Goal: Go to known website: Access a specific website the user already knows

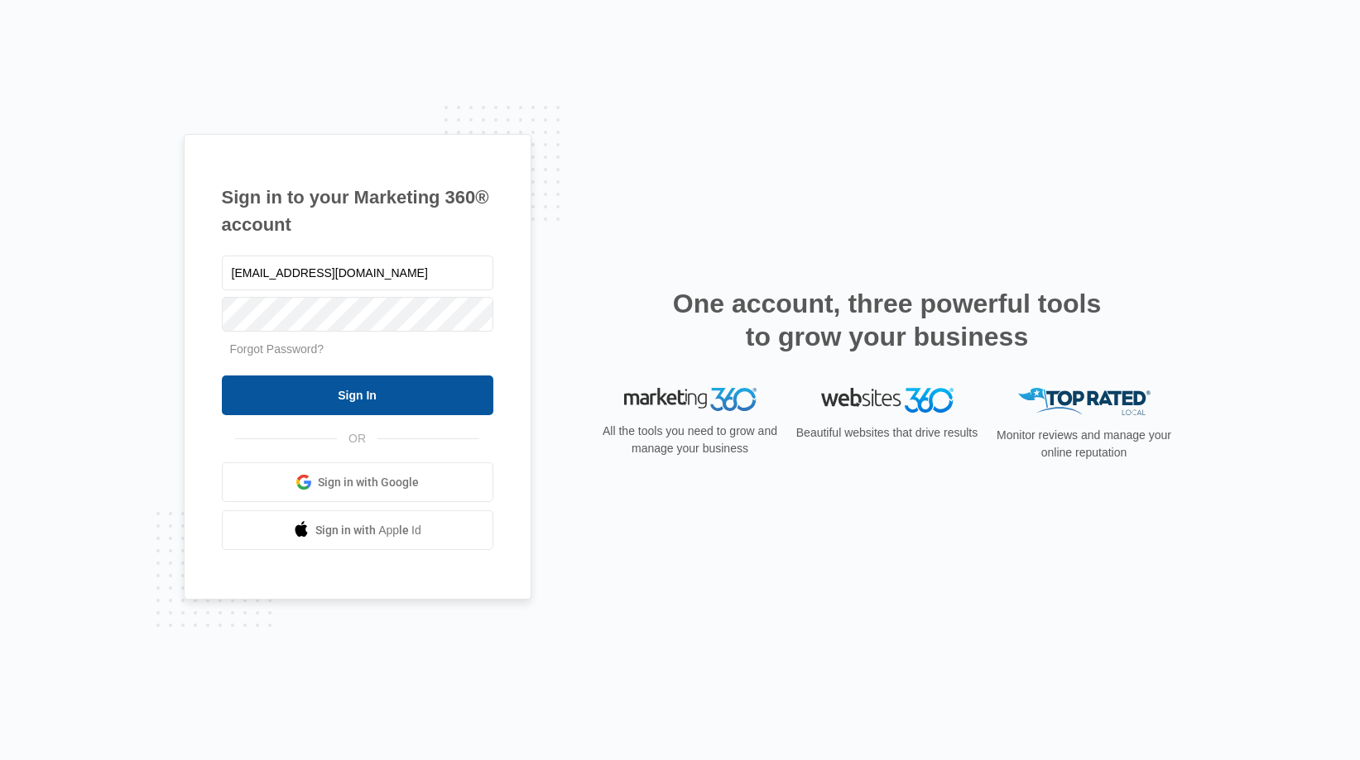
type input "[EMAIL_ADDRESS][DOMAIN_NAME]"
click at [329, 396] on input "Sign In" at bounding box center [357, 396] width 271 height 40
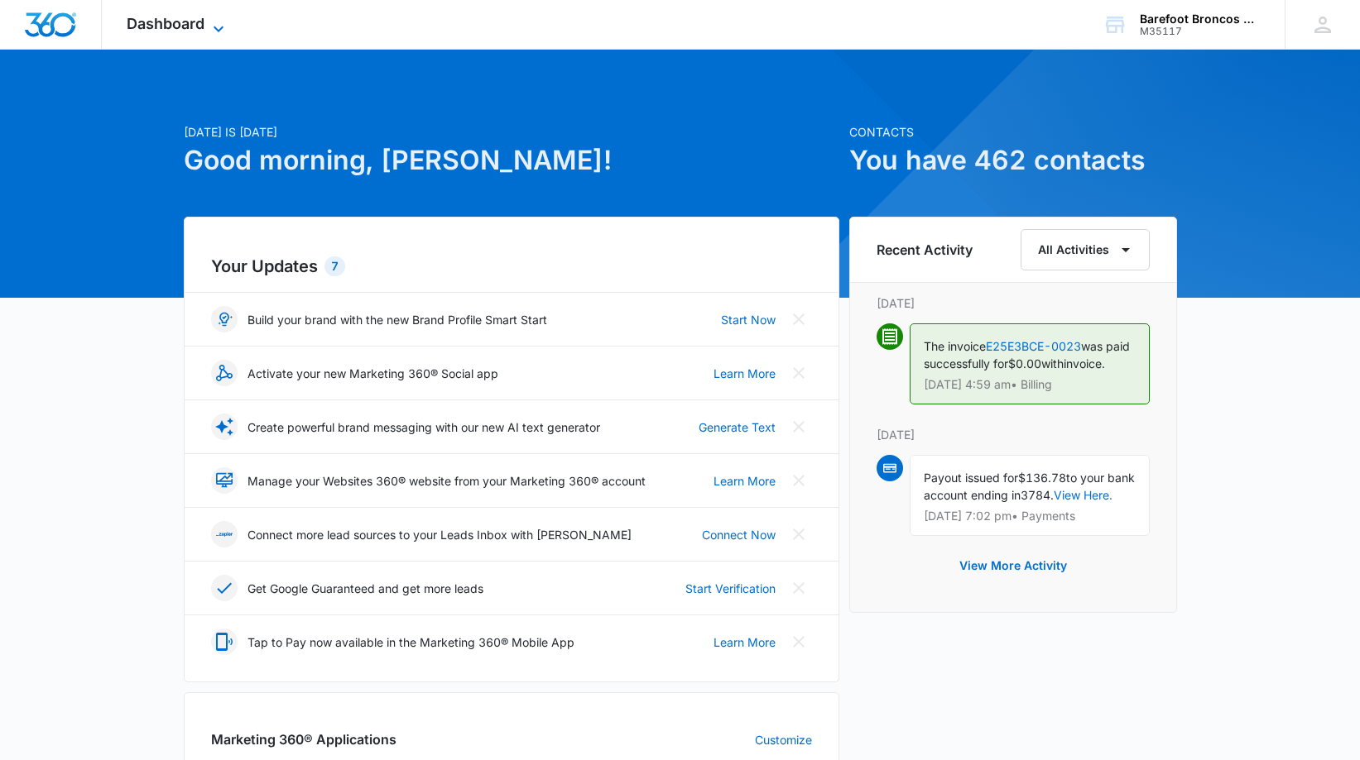
click at [218, 26] on icon at bounding box center [219, 29] width 20 height 20
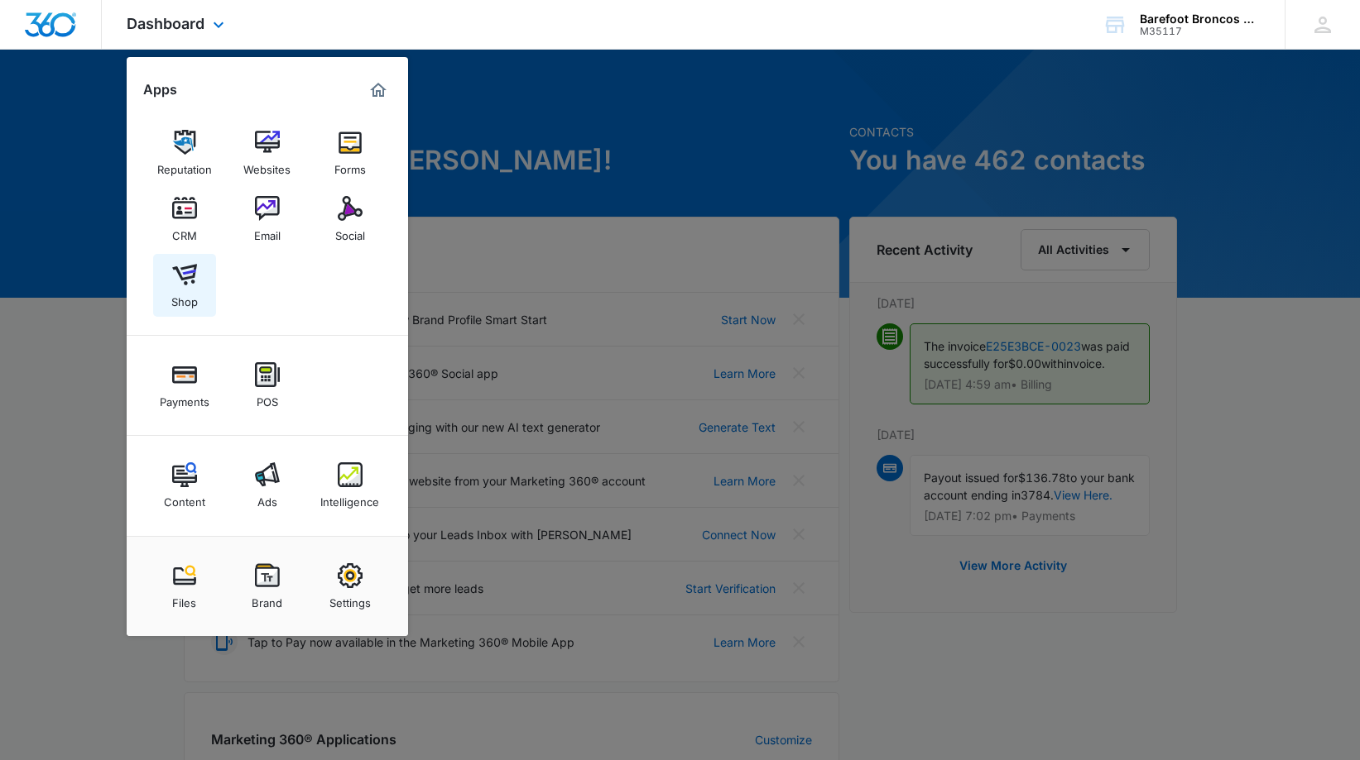
click at [184, 283] on img at bounding box center [184, 274] width 25 height 25
